Goal: Task Accomplishment & Management: Complete application form

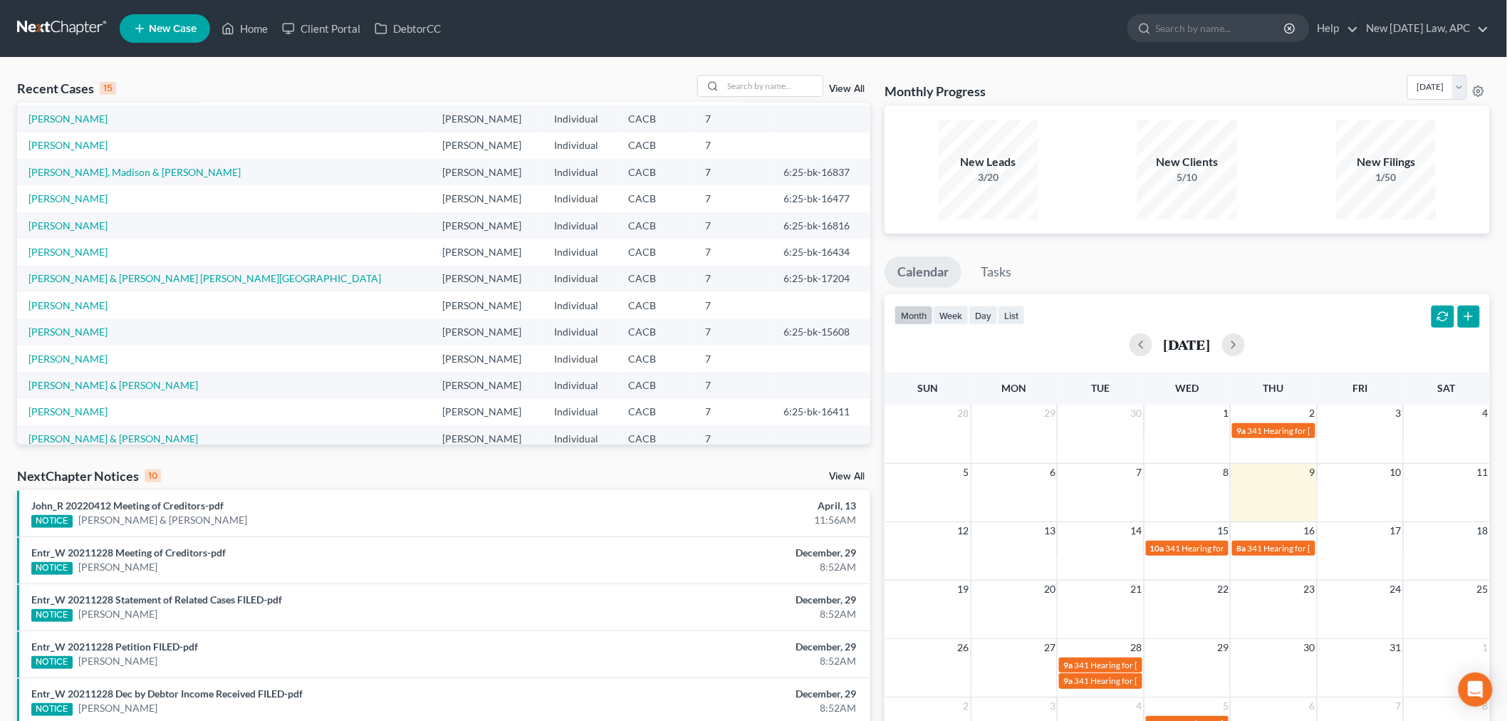
scroll to position [97, 0]
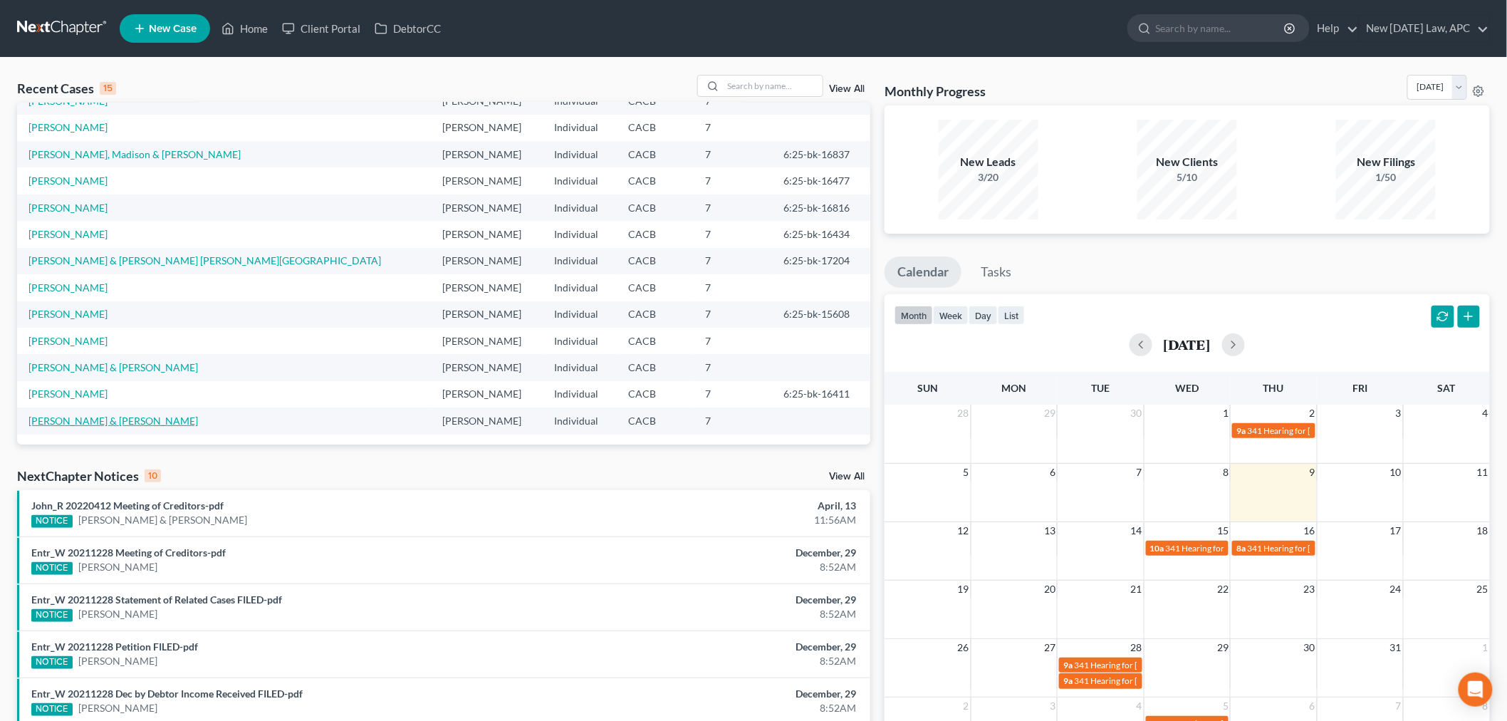
click at [94, 423] on link "[PERSON_NAME] & [PERSON_NAME]" at bounding box center [112, 420] width 169 height 12
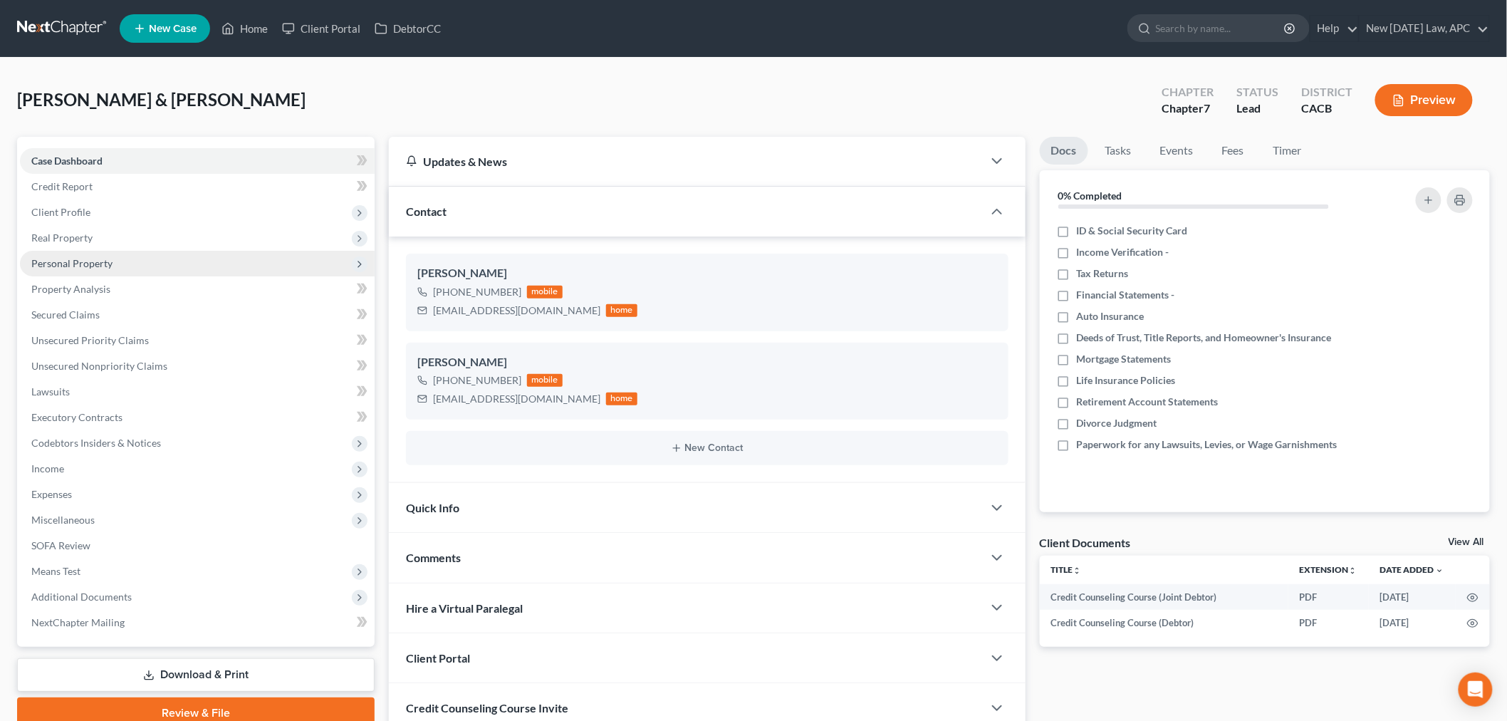
click at [94, 267] on span "Personal Property" at bounding box center [71, 263] width 81 height 12
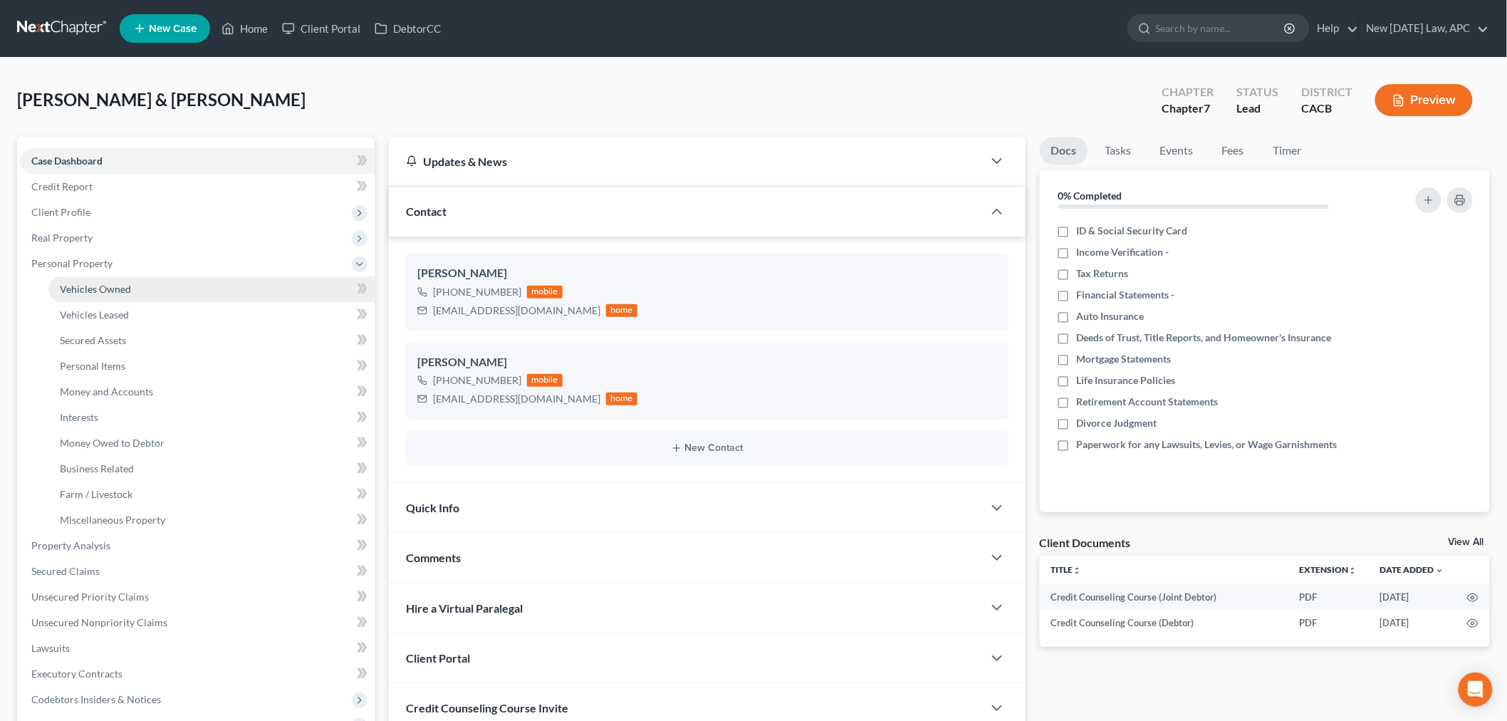
click at [110, 288] on span "Vehicles Owned" at bounding box center [95, 289] width 71 height 12
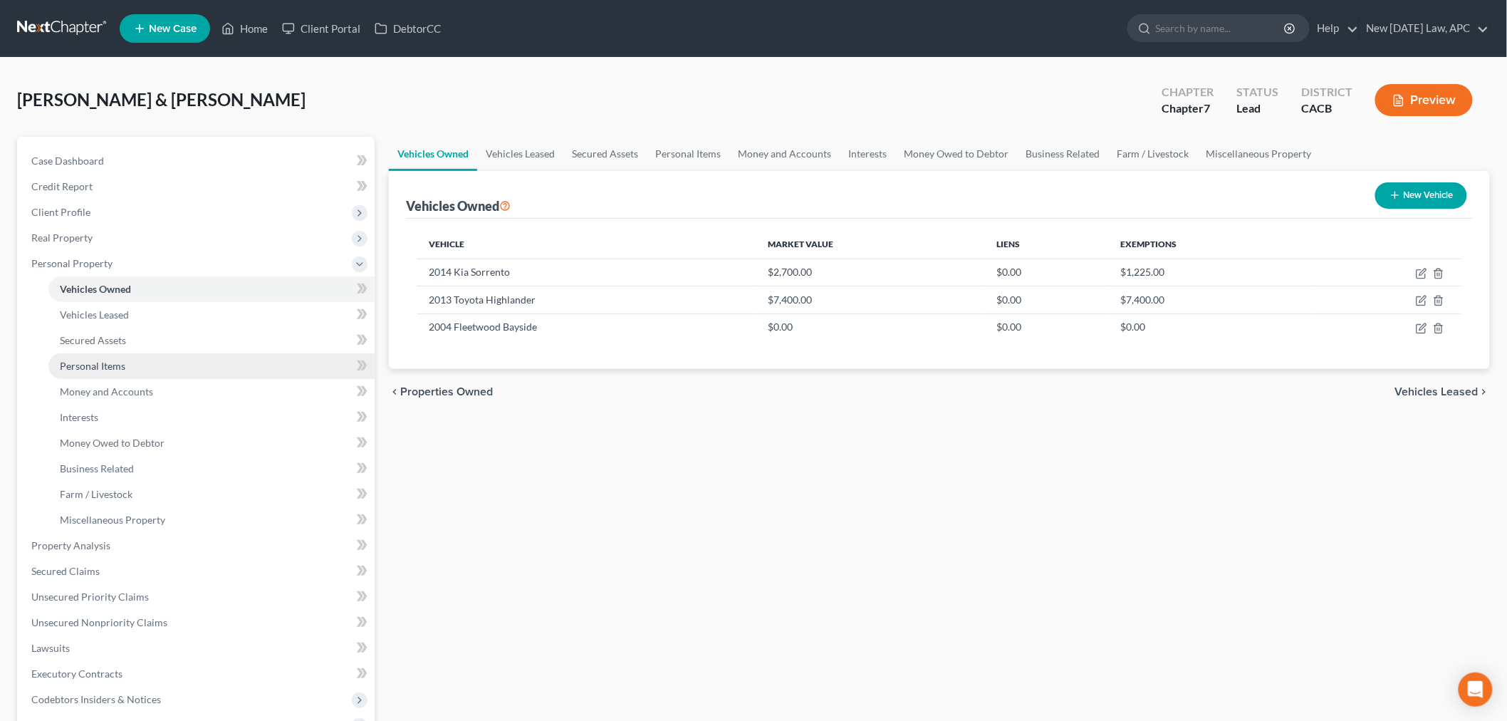
click at [107, 360] on span "Personal Items" at bounding box center [93, 366] width 66 height 12
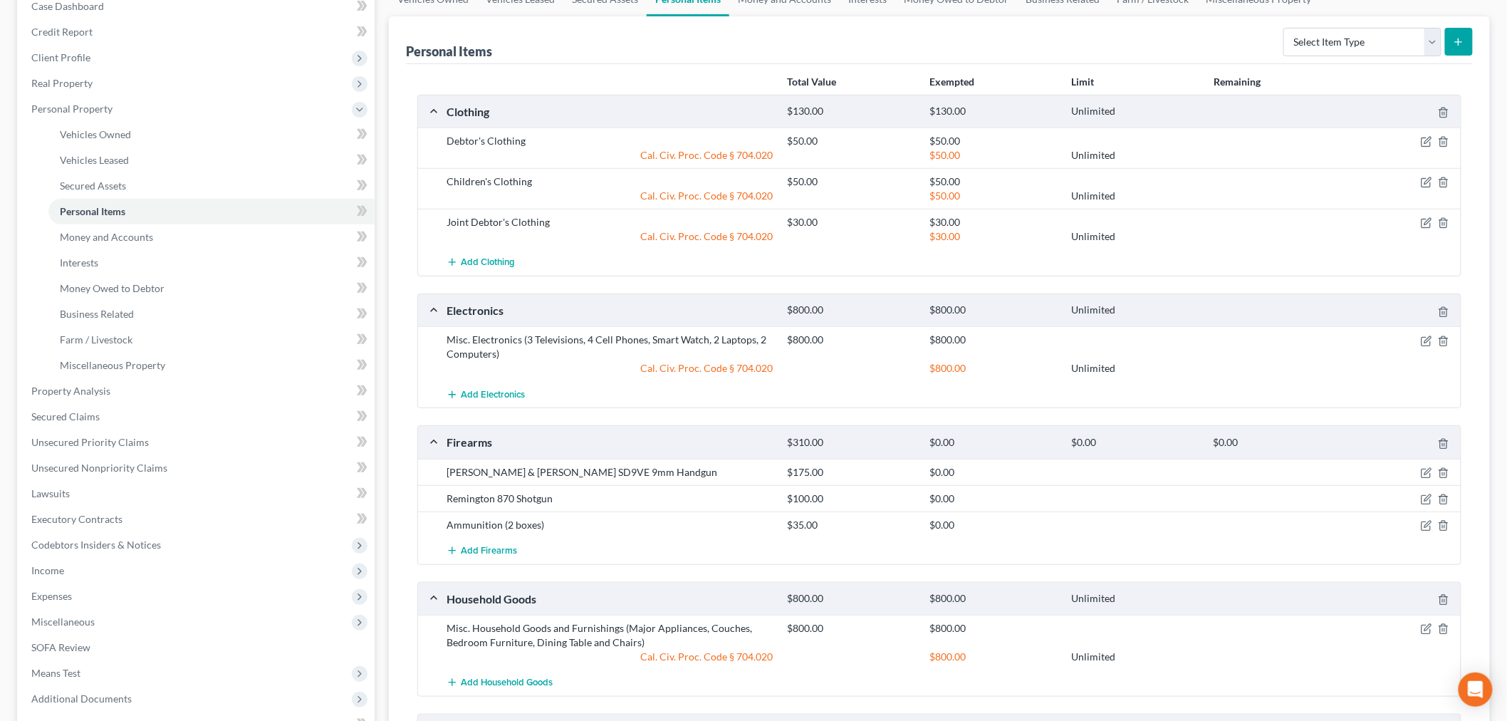
scroll to position [158, 0]
click at [1426, 494] on icon "button" at bounding box center [1427, 494] width 6 height 6
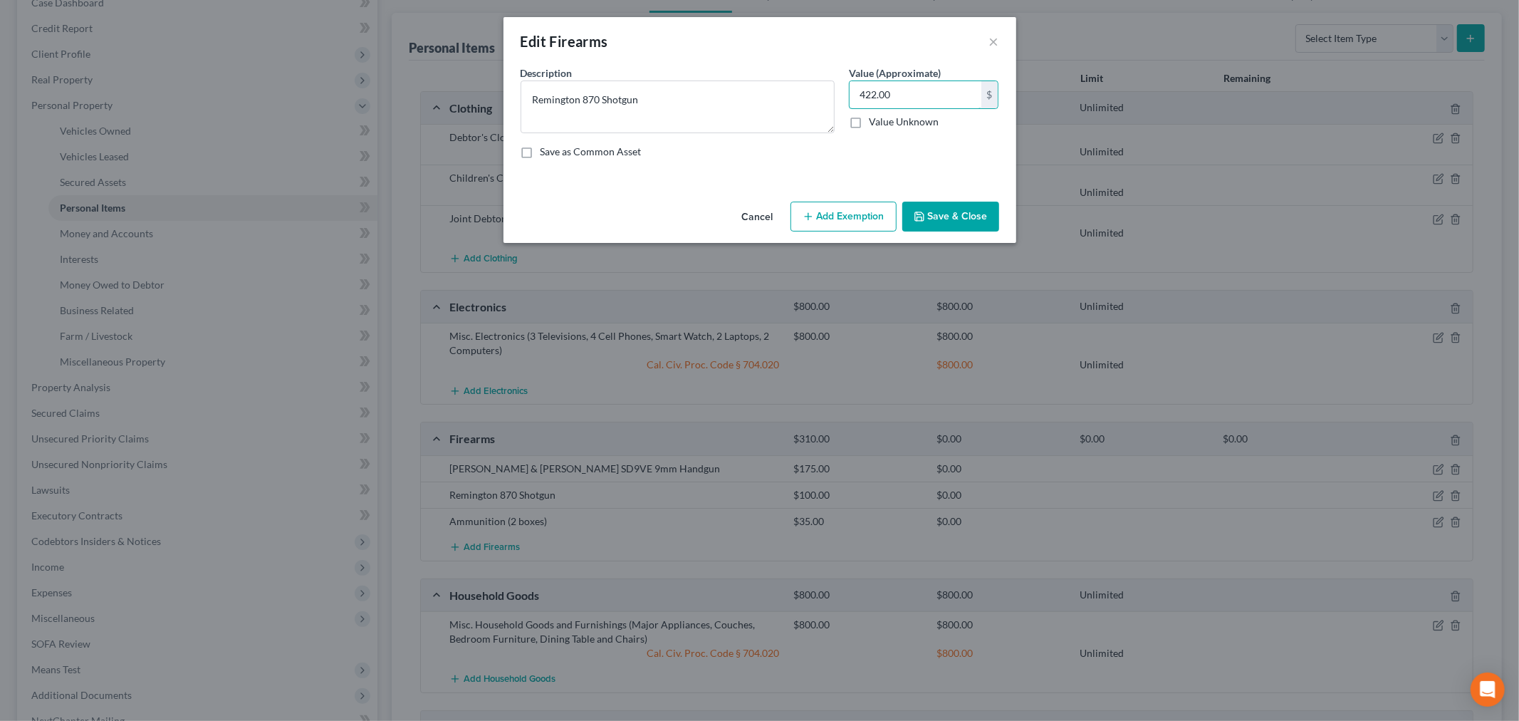
type input "422.00"
drag, startPoint x: 836, startPoint y: 217, endPoint x: 787, endPoint y: 239, distance: 53.9
click at [837, 216] on button "Add Exemption" at bounding box center [844, 217] width 106 height 30
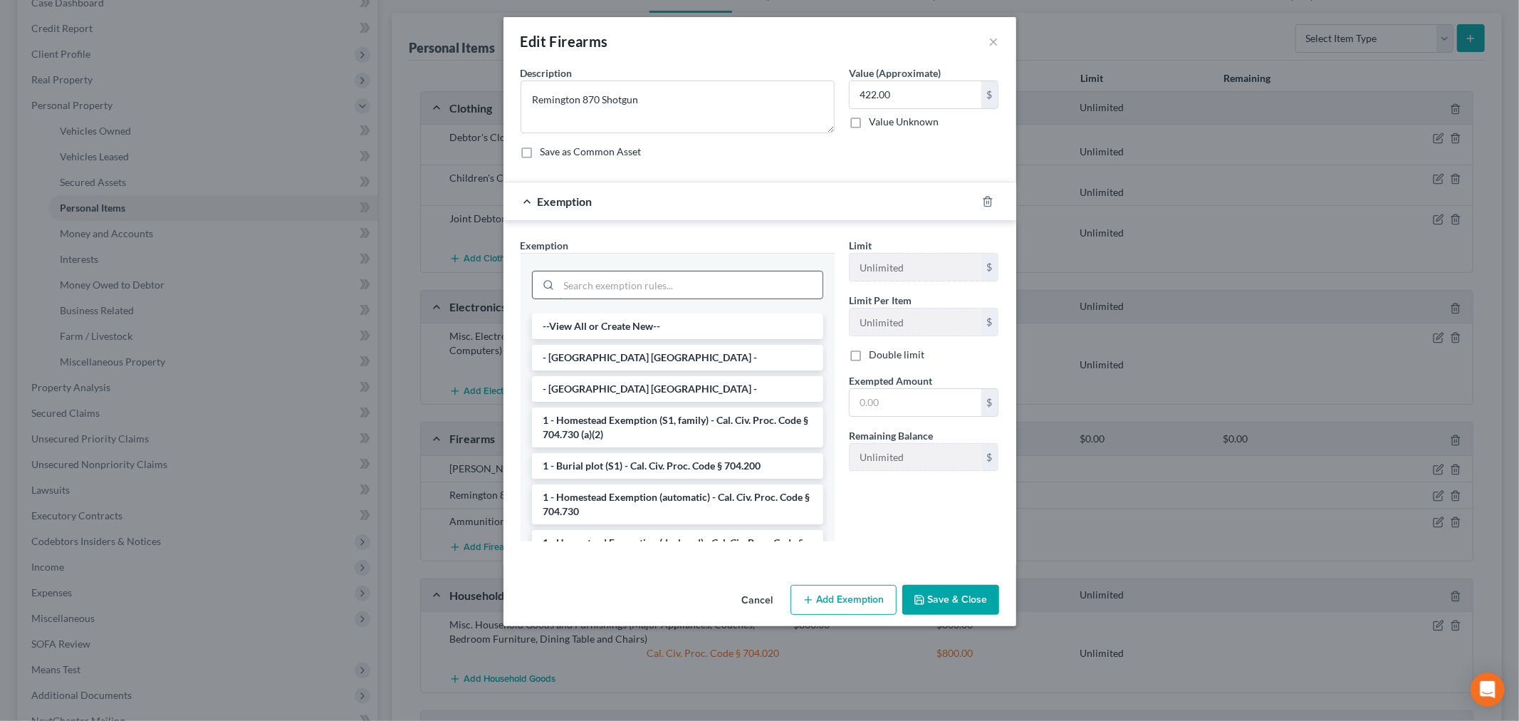
click at [642, 287] on input "search" at bounding box center [691, 284] width 264 height 27
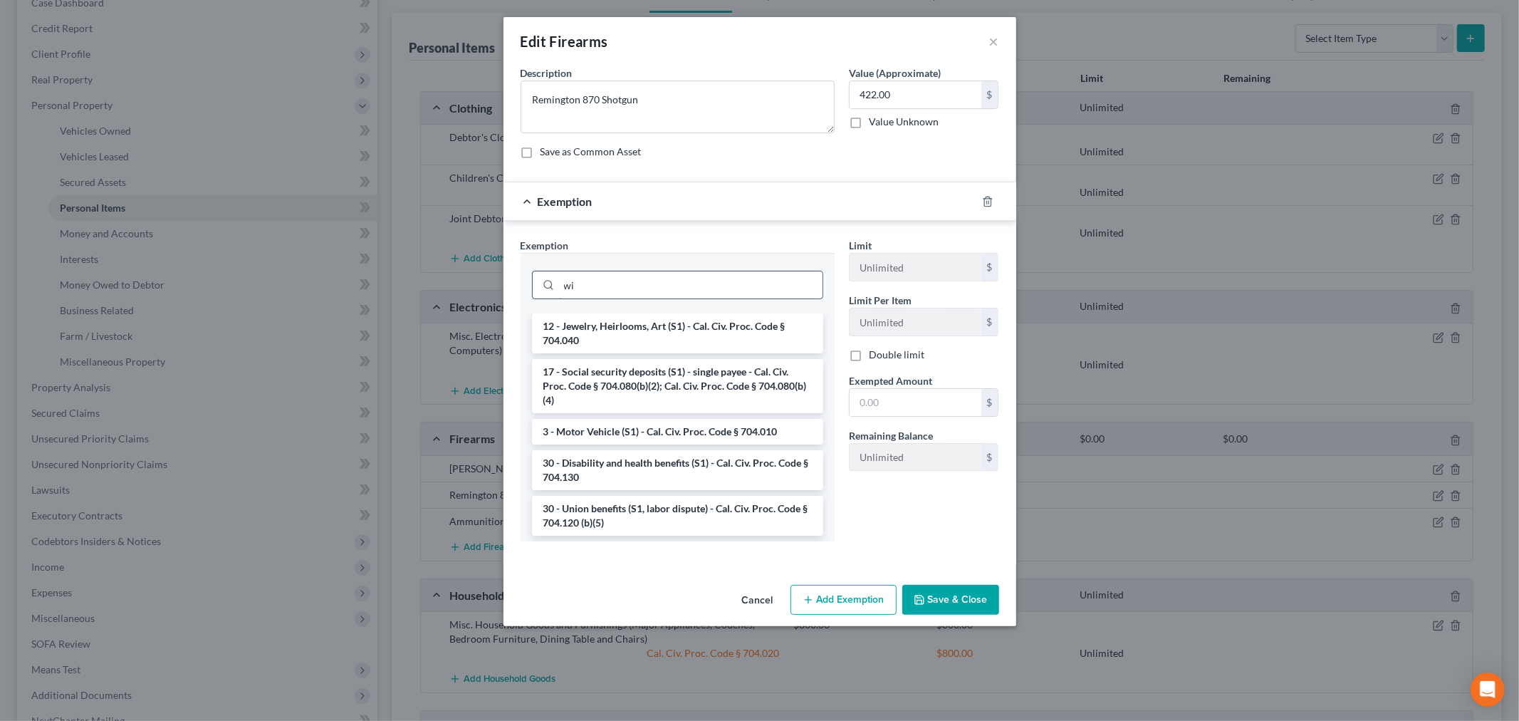
type input "w"
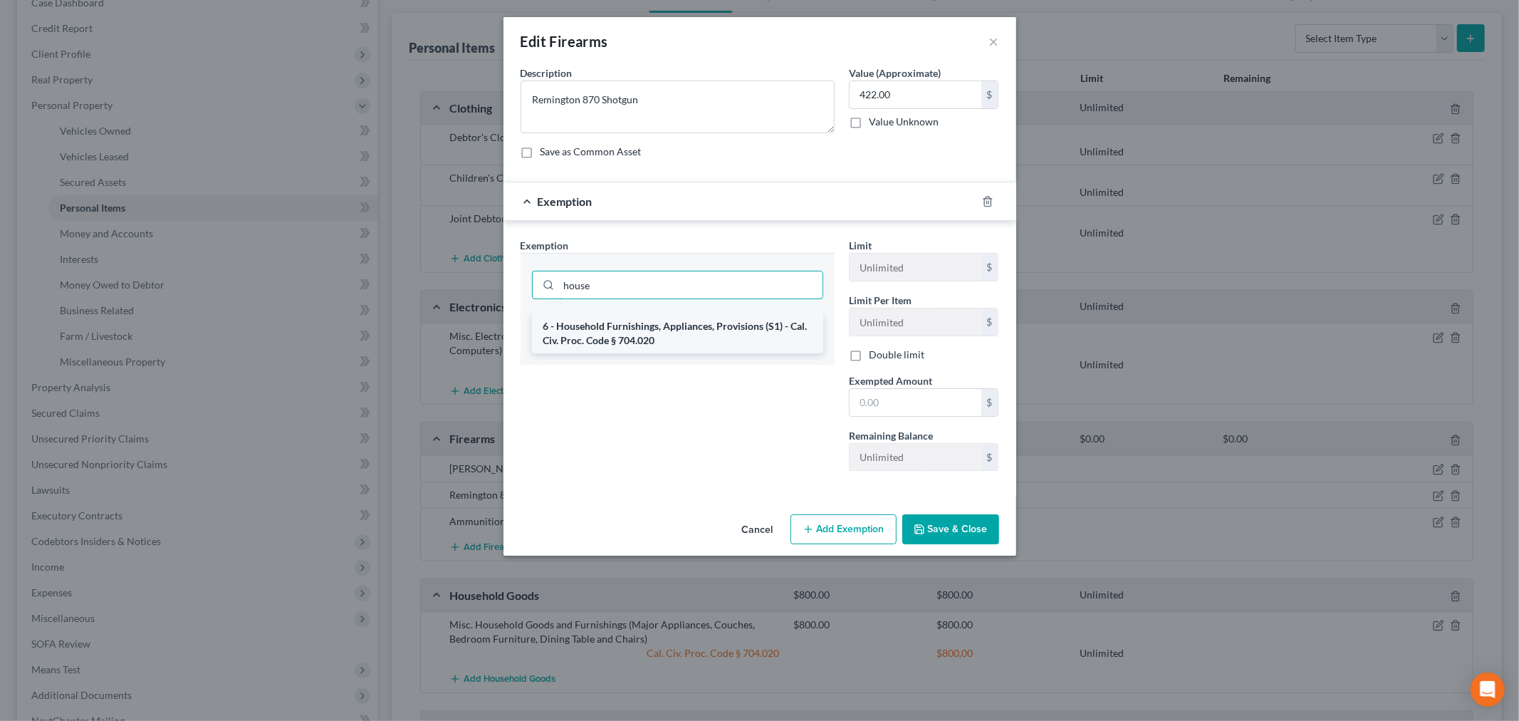
type input "house"
click at [645, 330] on li "6 - Household Furnishings, Appliances, Provisions (S1) - Cal. Civ. Proc. Code §…" at bounding box center [677, 333] width 291 height 40
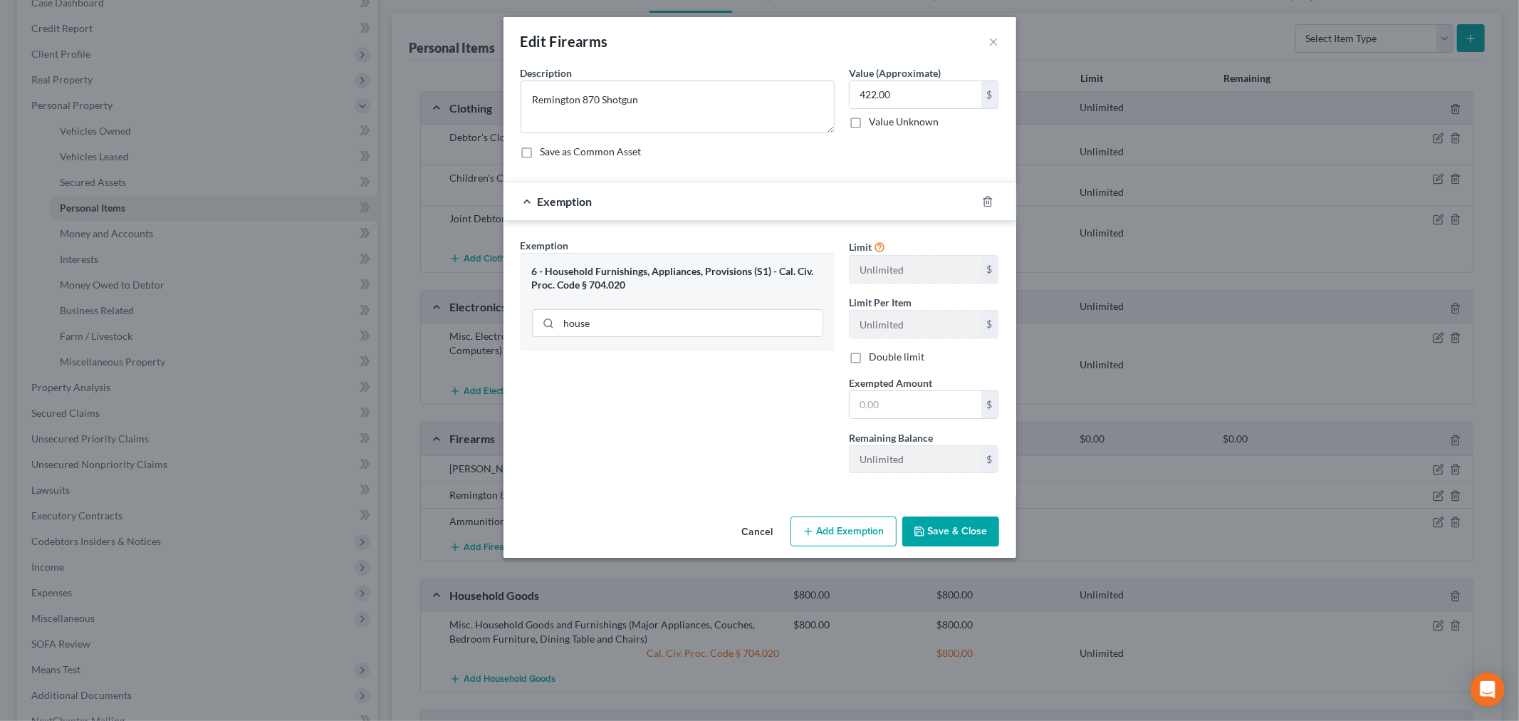
click at [947, 526] on button "Save & Close" at bounding box center [950, 531] width 97 height 30
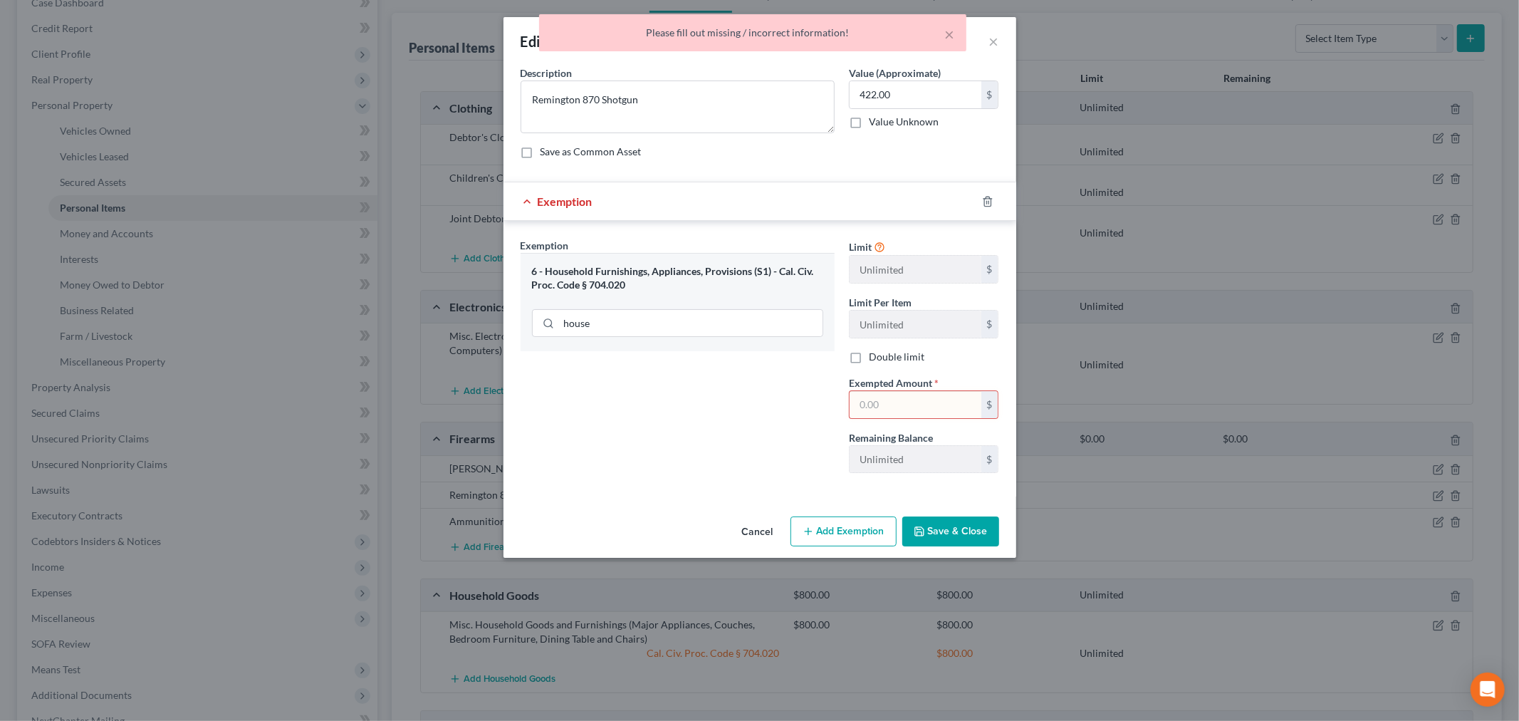
click at [915, 402] on input "text" at bounding box center [916, 404] width 132 height 27
type input "422.00"
click at [931, 535] on button "Save & Close" at bounding box center [950, 531] width 97 height 30
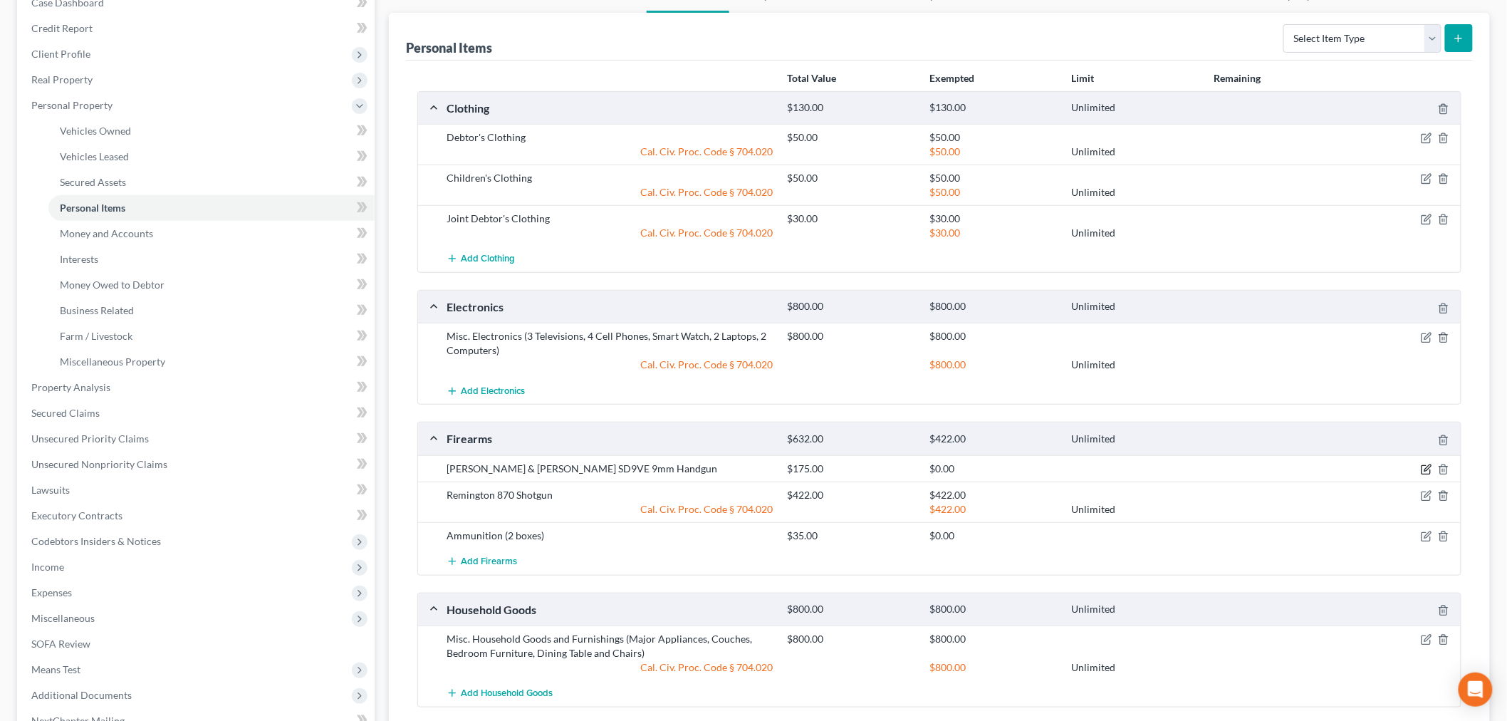
drag, startPoint x: 1425, startPoint y: 469, endPoint x: 1417, endPoint y: 468, distance: 7.9
click at [1425, 468] on icon "button" at bounding box center [1426, 469] width 11 height 11
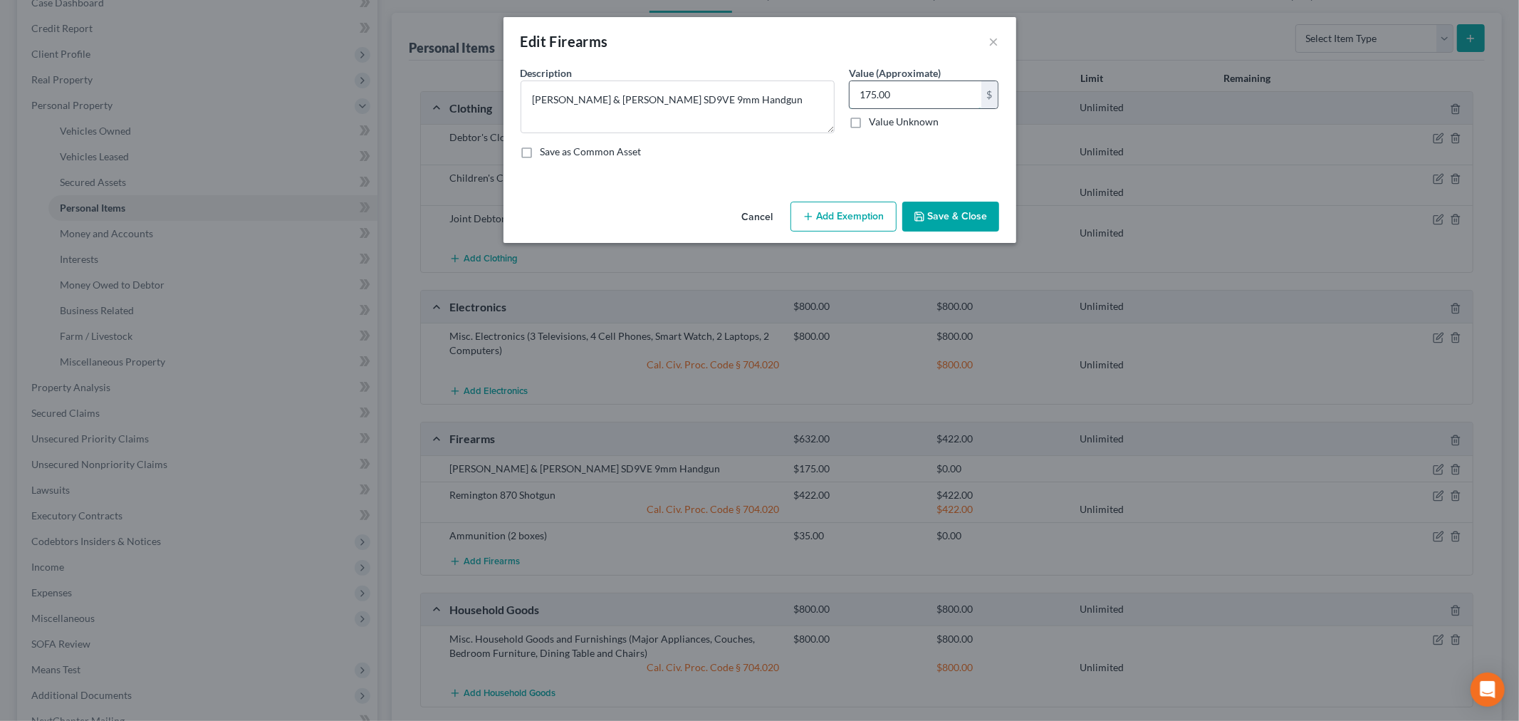
drag, startPoint x: 879, startPoint y: 100, endPoint x: 891, endPoint y: 95, distance: 13.1
click at [879, 100] on input "175.00" at bounding box center [916, 94] width 132 height 27
type input "372.00"
click at [848, 218] on button "Add Exemption" at bounding box center [844, 217] width 106 height 30
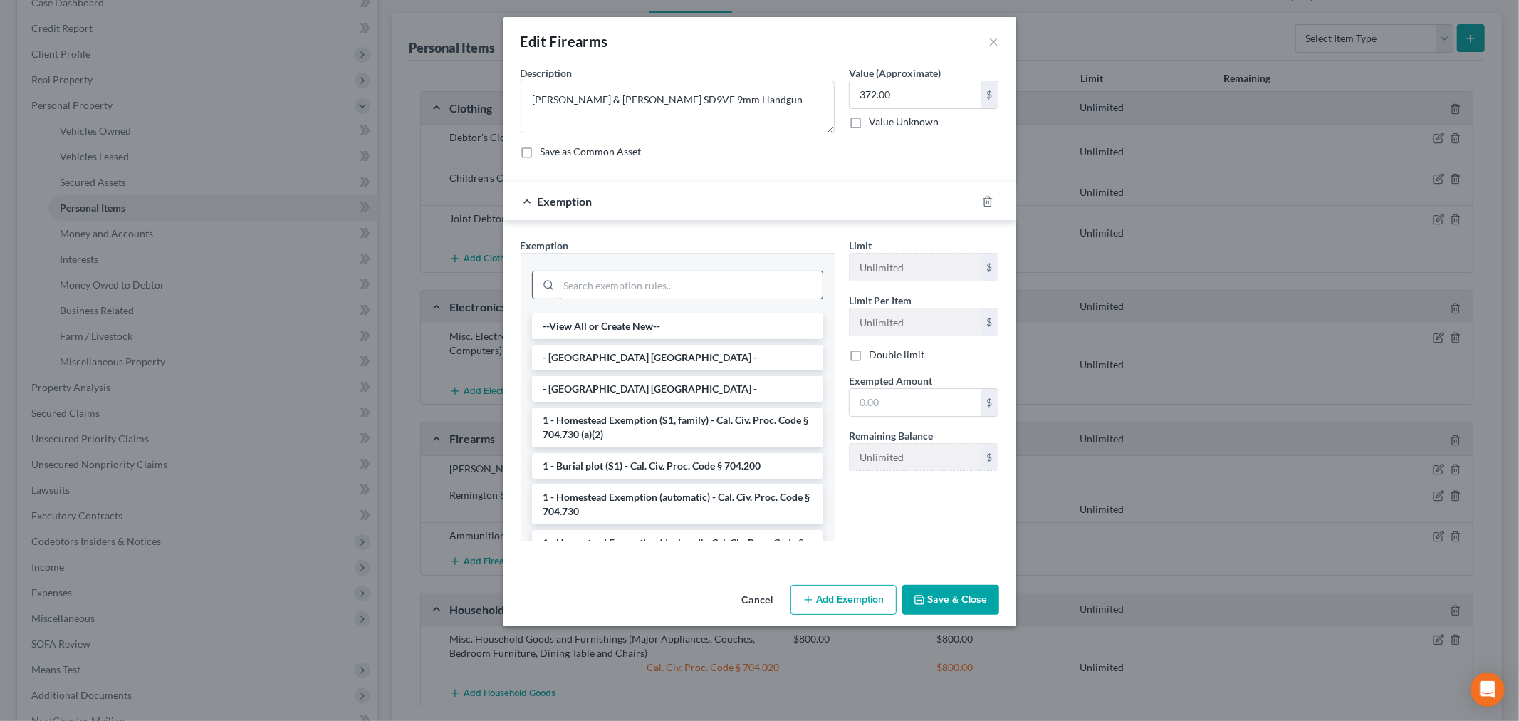
click at [659, 292] on input "search" at bounding box center [691, 284] width 264 height 27
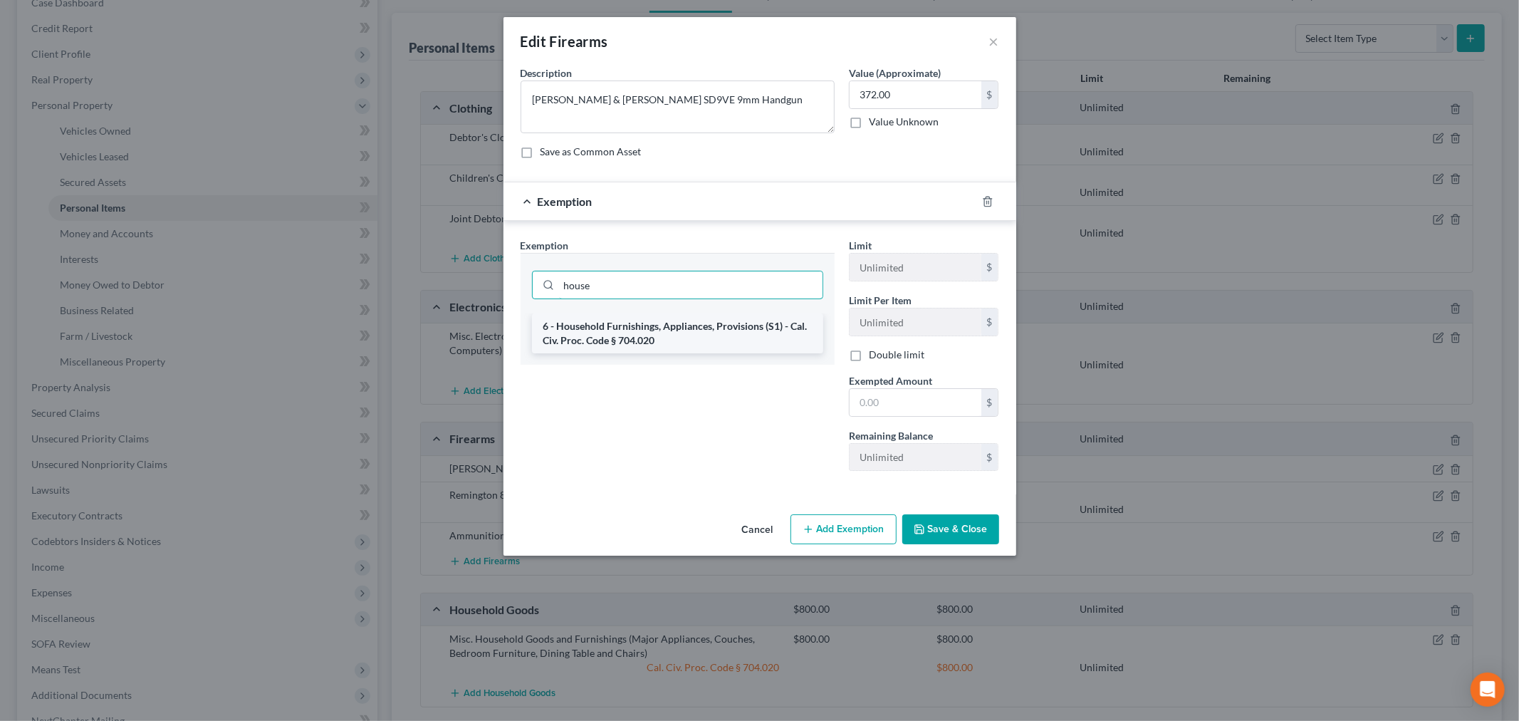
type input "house"
click at [650, 319] on li "6 - Household Furnishings, Appliances, Provisions (S1) - Cal. Civ. Proc. Code §…" at bounding box center [677, 333] width 291 height 40
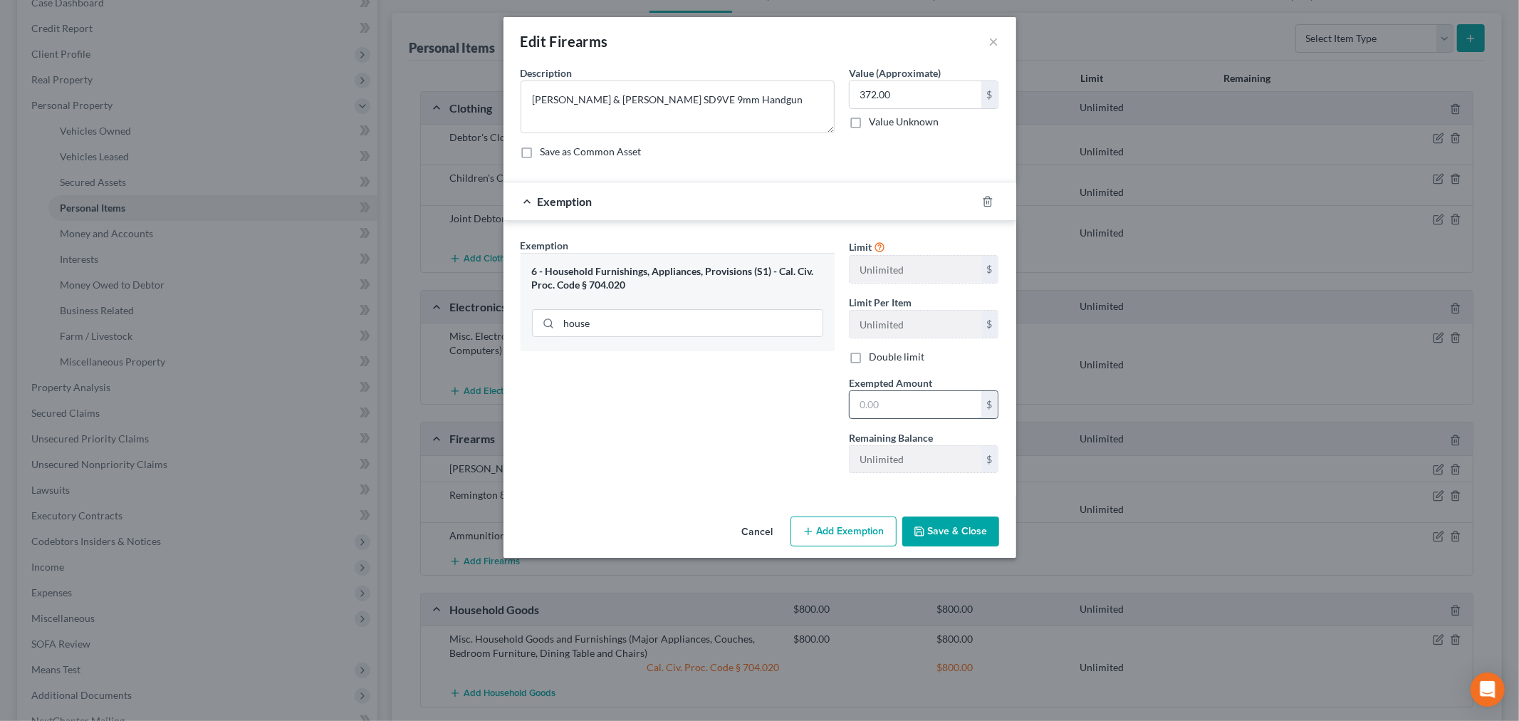
click at [895, 408] on input "text" at bounding box center [916, 404] width 132 height 27
type input "372.00"
click at [926, 524] on button "Save & Close" at bounding box center [950, 531] width 97 height 30
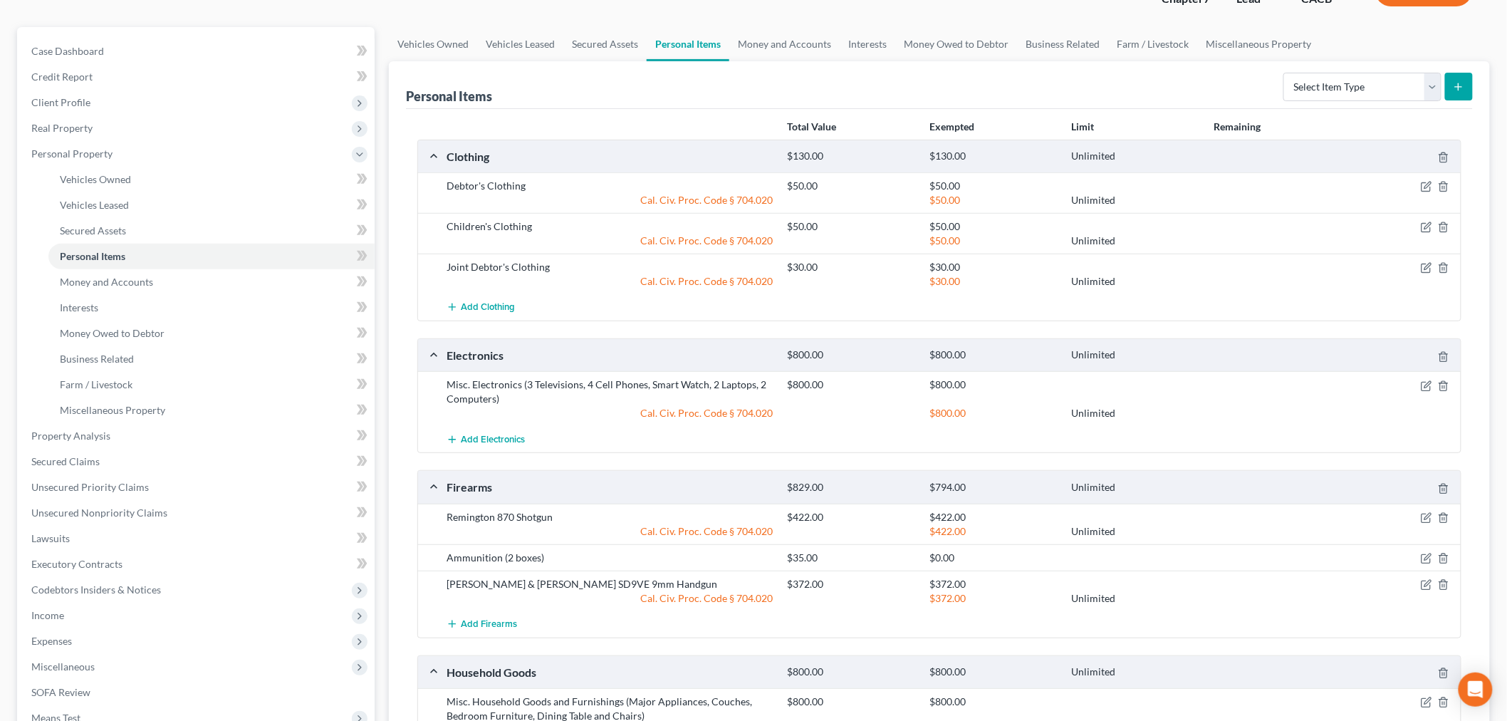
scroll to position [0, 0]
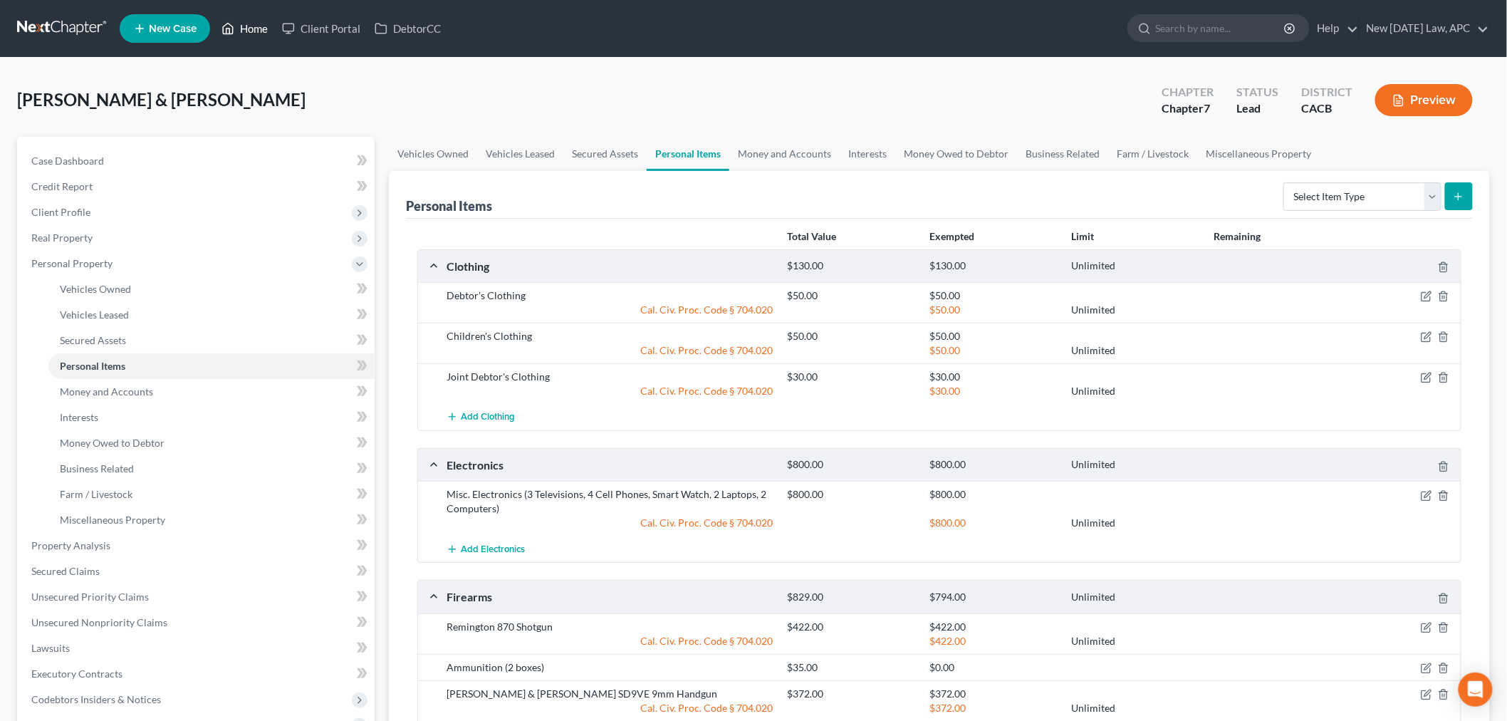
click at [250, 38] on link "Home" at bounding box center [244, 29] width 61 height 26
